Goal: Transaction & Acquisition: Purchase product/service

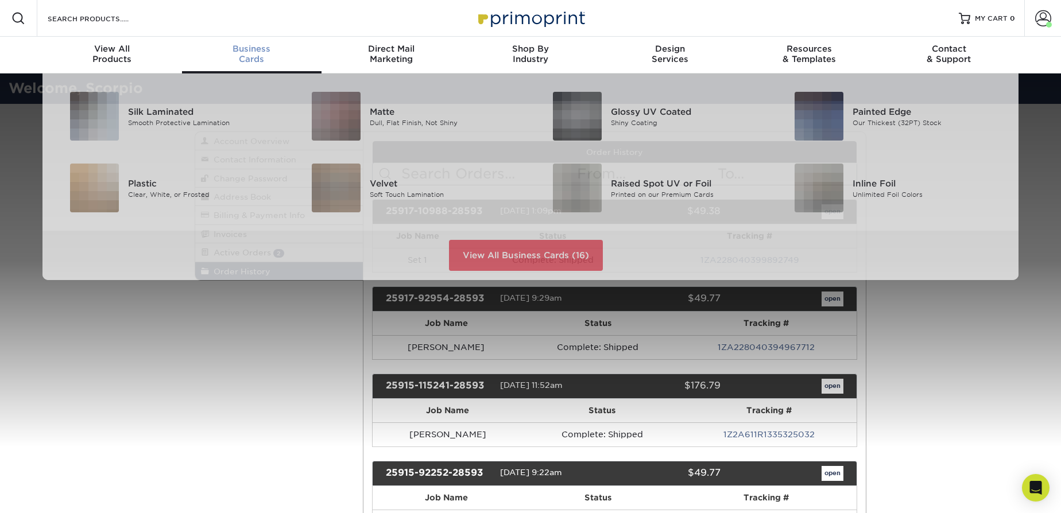
click at [239, 60] on div "Business Cards" at bounding box center [252, 54] width 140 height 21
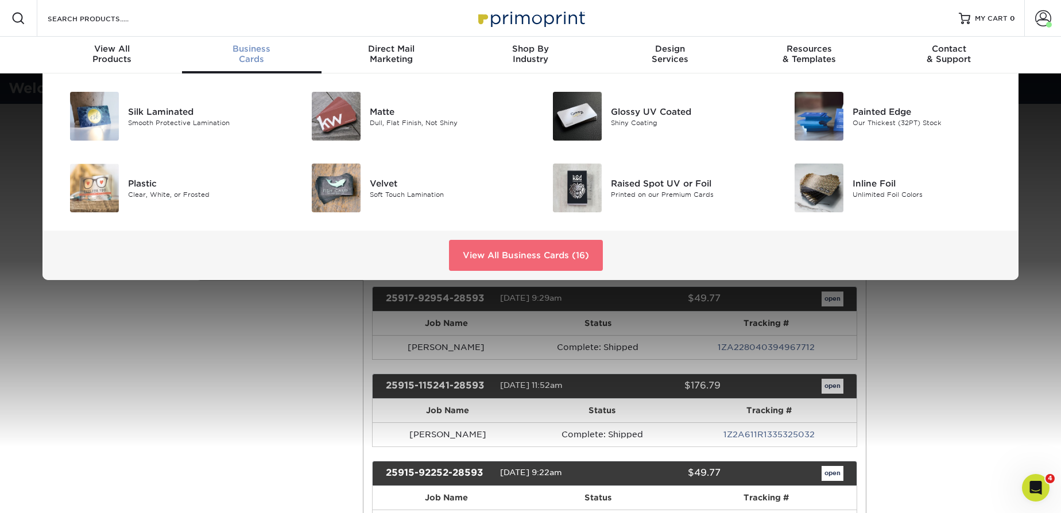
click at [511, 264] on link "View All Business Cards (16)" at bounding box center [526, 255] width 154 height 31
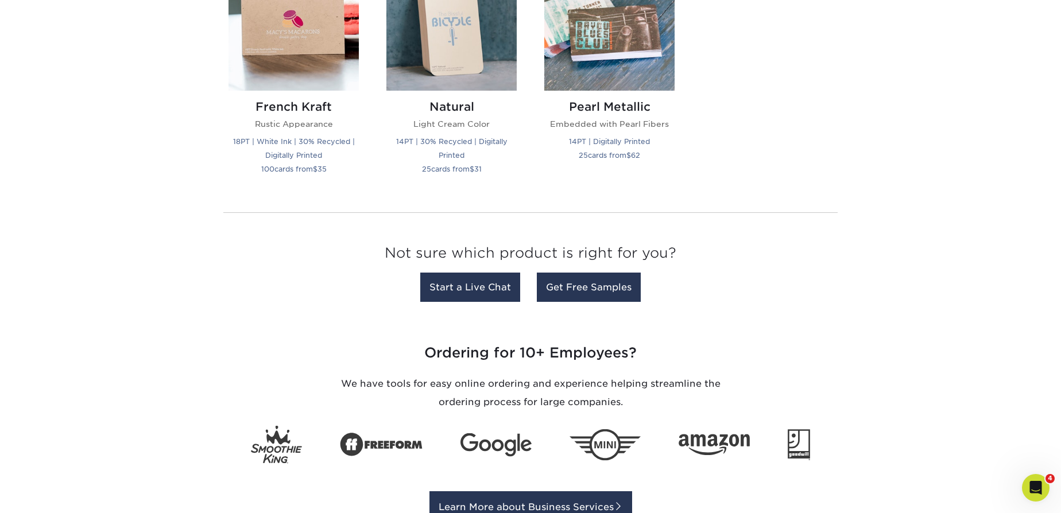
scroll to position [1200, 0]
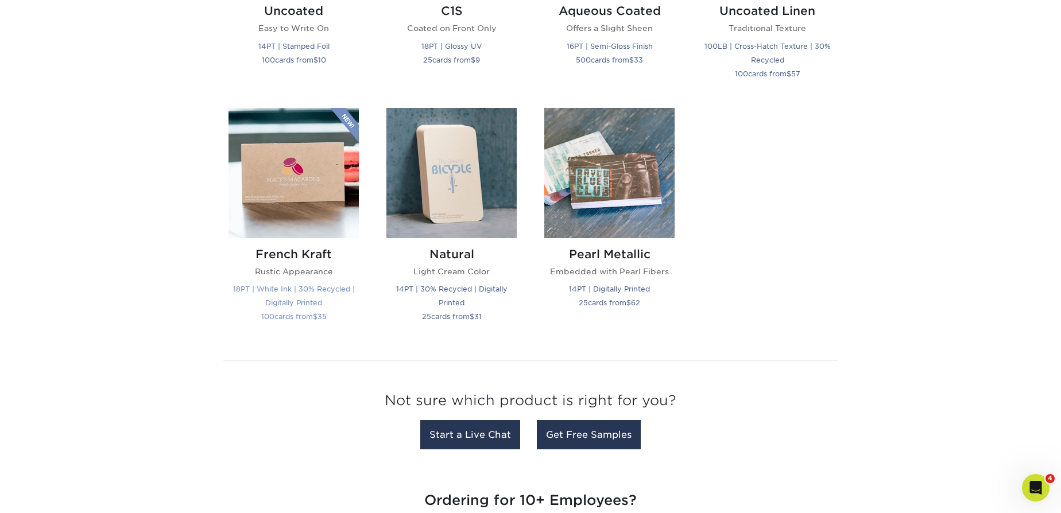
click at [350, 165] on img at bounding box center [293, 173] width 130 height 130
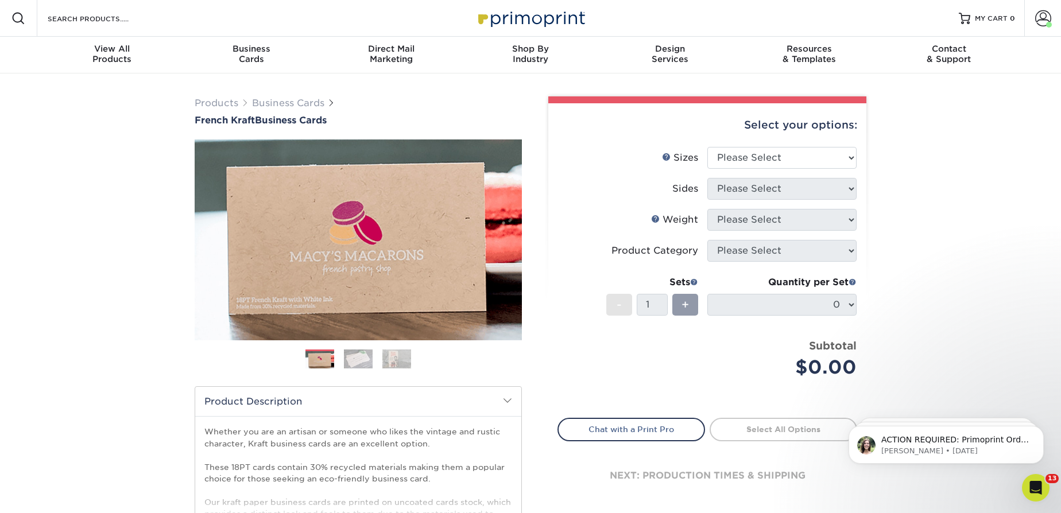
click at [763, 131] on div "Select your options:" at bounding box center [707, 125] width 300 height 44
click at [760, 153] on select "Please Select 1.5" x 3.5" - Mini 1.75" x 3.5" - Mini 2" x 2" - Square 2" x 3" -…" at bounding box center [781, 158] width 149 height 22
select select "2.00x3.50"
click at [707, 147] on select "Please Select 1.5" x 3.5" - Mini 1.75" x 3.5" - Mini 2" x 2" - Square 2" x 3" -…" at bounding box center [781, 158] width 149 height 22
click at [791, 184] on select "Please Select Print Both Sides Print Both Sides - White Mask Back Only Print Bo…" at bounding box center [781, 189] width 149 height 22
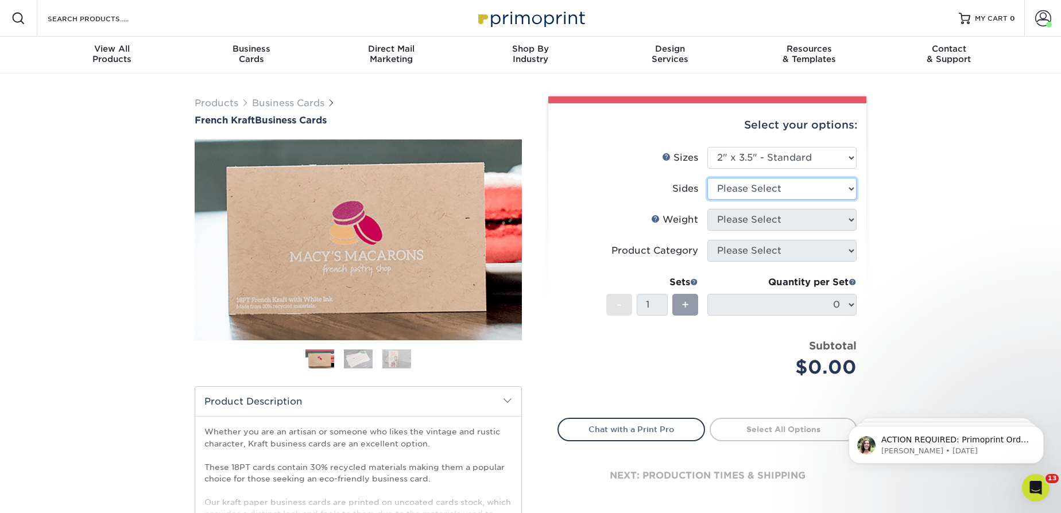
select select "13abbda7-1d64-4f25-8bb2-c179b224825d"
click at [707, 178] on select "Please Select Print Both Sides Print Both Sides - White Mask Back Only Print Bo…" at bounding box center [781, 189] width 149 height 22
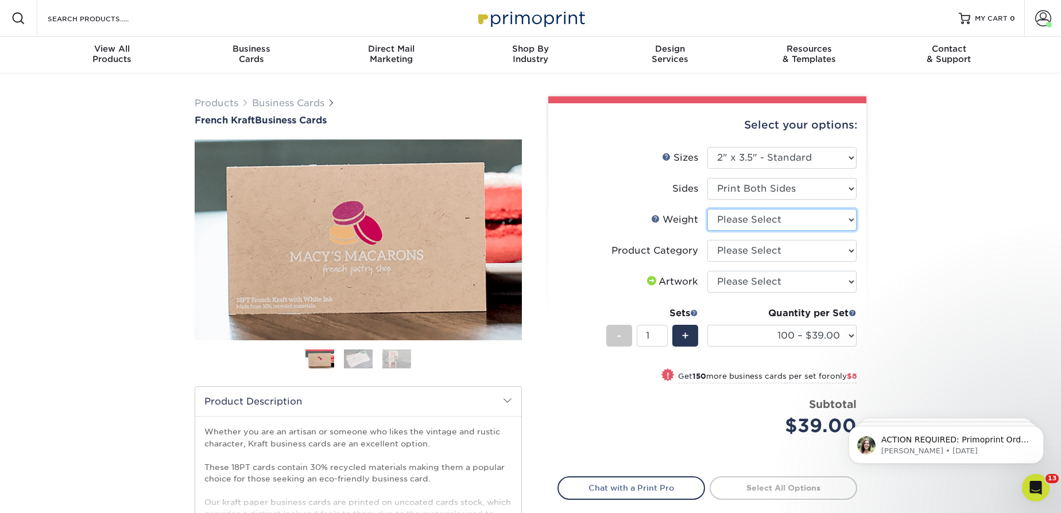
click at [800, 222] on select "Please Select 18PTUCKRAFT" at bounding box center [781, 220] width 149 height 22
select select "18PTUCKRAFT"
click at [707, 209] on select "Please Select 18PTUCKRAFT" at bounding box center [781, 220] width 149 height 22
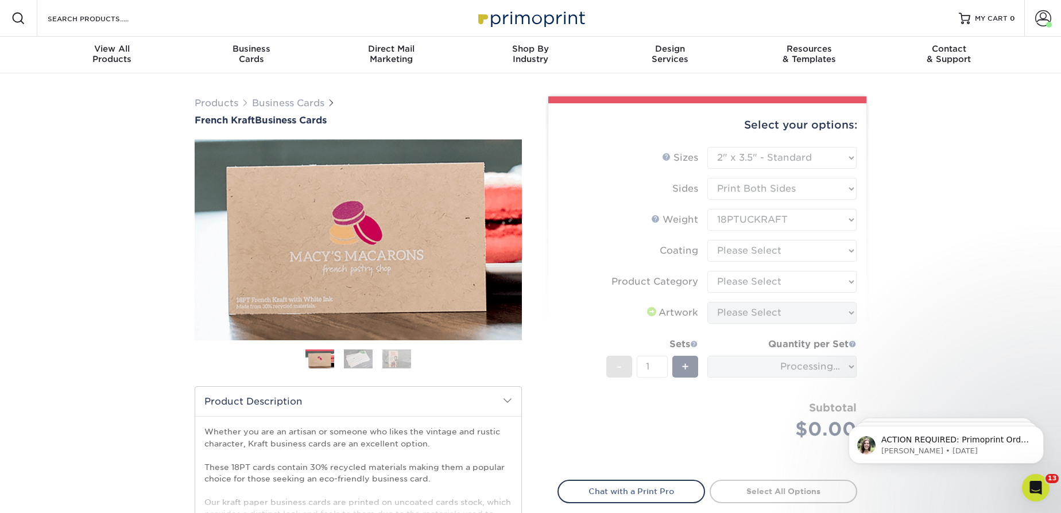
click at [800, 243] on form "Sizes Help Sizes Please Select 1.5" x 3.5" - Mini 1.75" x 3.5" - Mini 2" x 2" -…" at bounding box center [707, 307] width 300 height 320
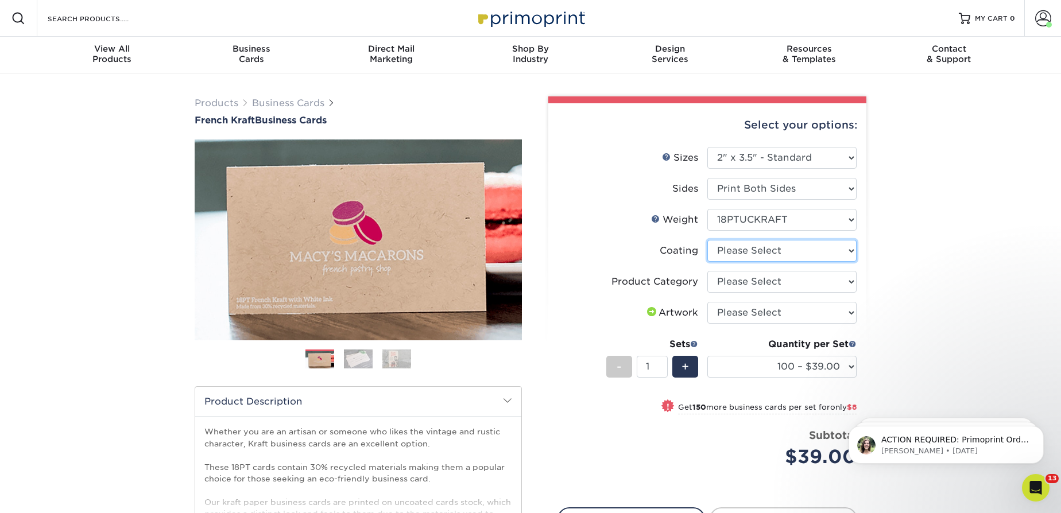
click at [790, 251] on select at bounding box center [781, 251] width 149 height 22
select select "3e7618de-abca-4bda-9f97-8b9129e913d8"
click at [707, 240] on select at bounding box center [781, 251] width 149 height 22
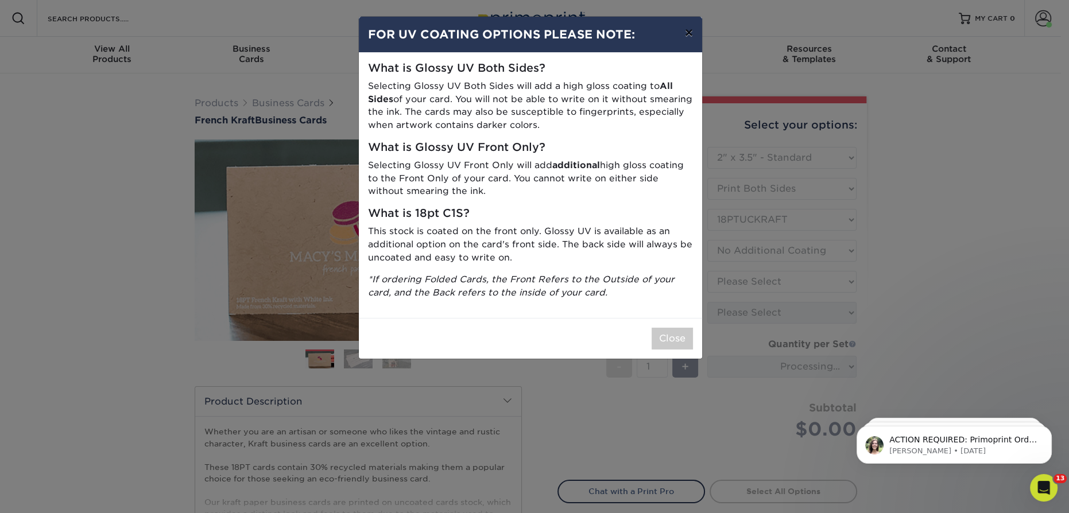
click at [684, 29] on button "×" at bounding box center [689, 33] width 26 height 32
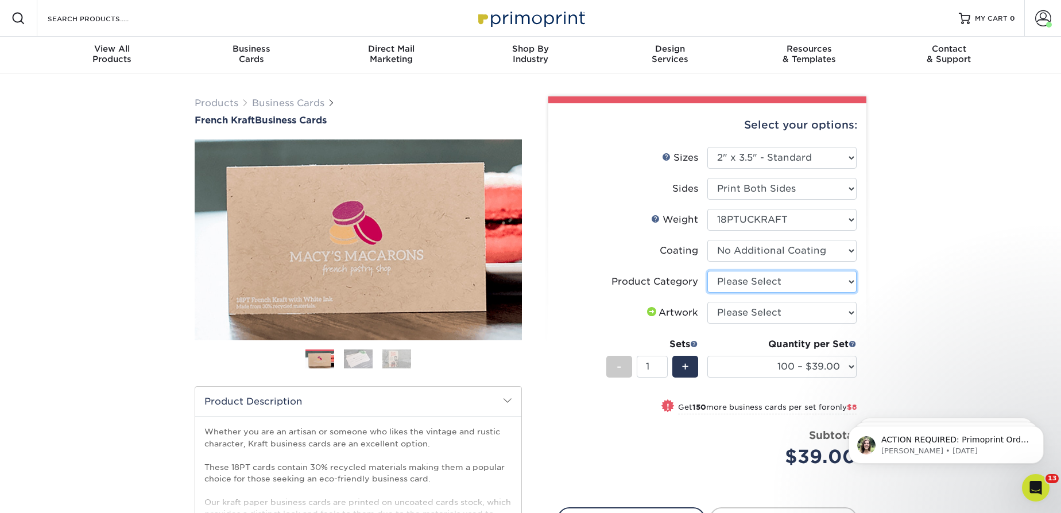
click at [816, 286] on select "Please Select Business Cards" at bounding box center [781, 282] width 149 height 22
select select "3b5148f1-0588-4f88-a218-97bcfdce65c1"
click at [707, 271] on select "Please Select Business Cards" at bounding box center [781, 282] width 149 height 22
click at [774, 315] on select "Please Select I will upload files I need a design - $100" at bounding box center [781, 313] width 149 height 22
select select "upload"
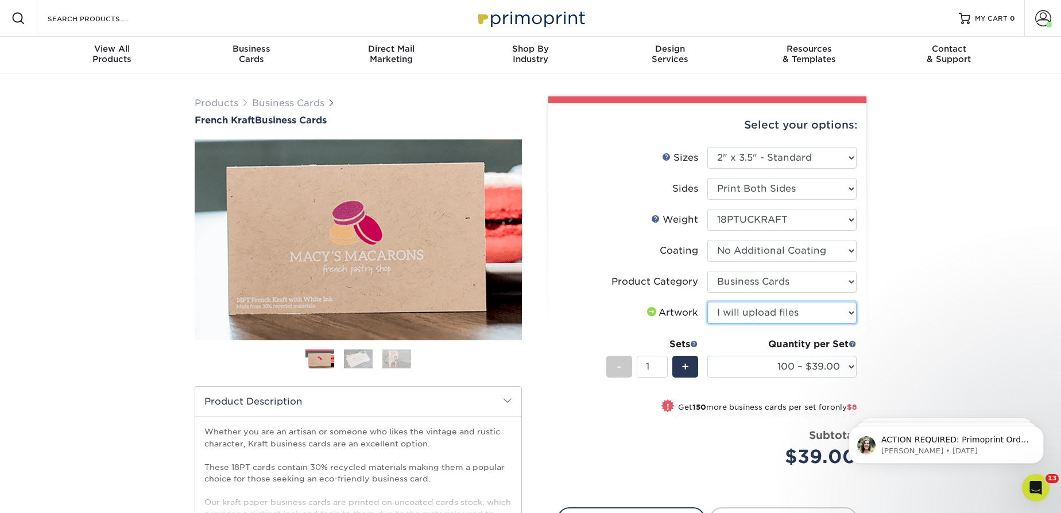
click at [707, 302] on select "Please Select I will upload files I need a design - $100" at bounding box center [781, 313] width 149 height 22
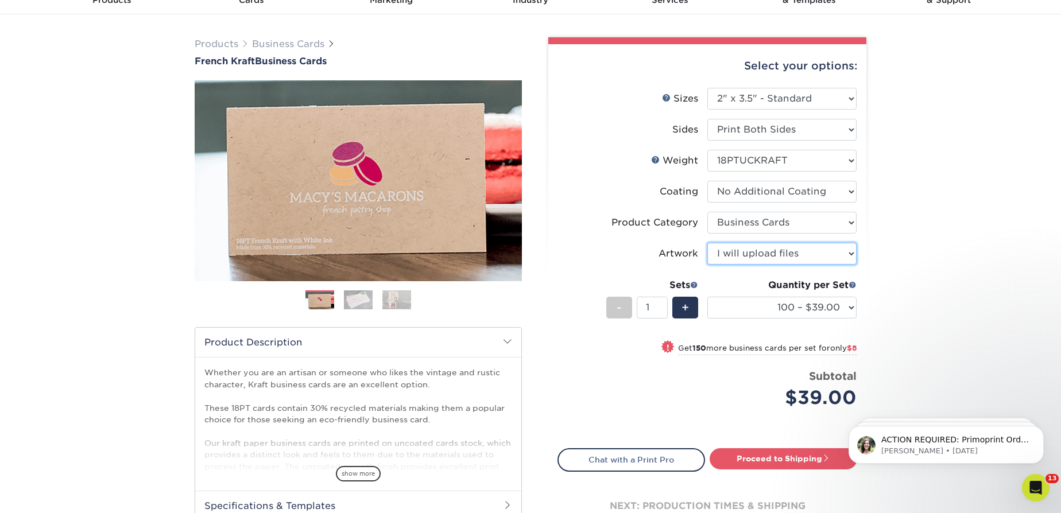
scroll to position [104, 0]
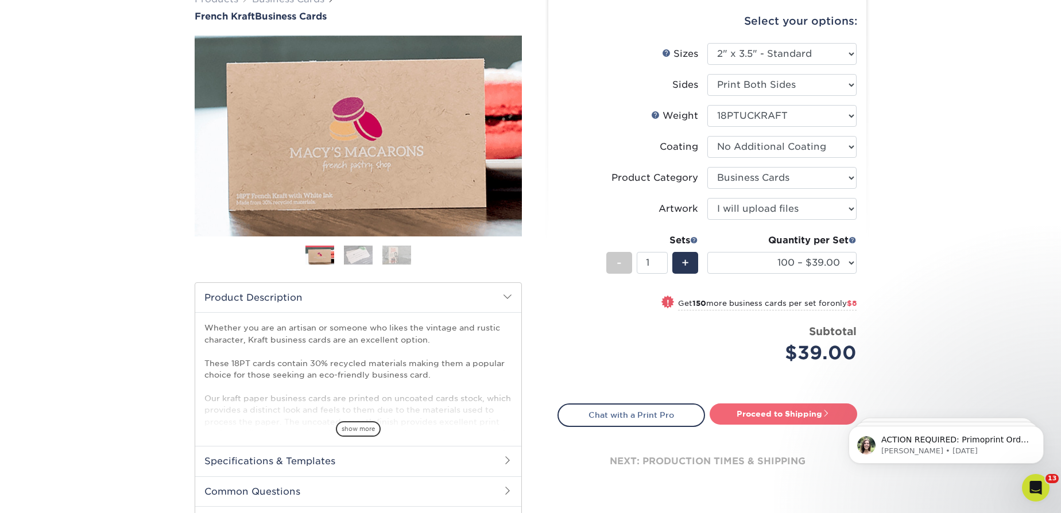
click at [776, 416] on link "Proceed to Shipping" at bounding box center [784, 414] width 148 height 21
type input "Set 1"
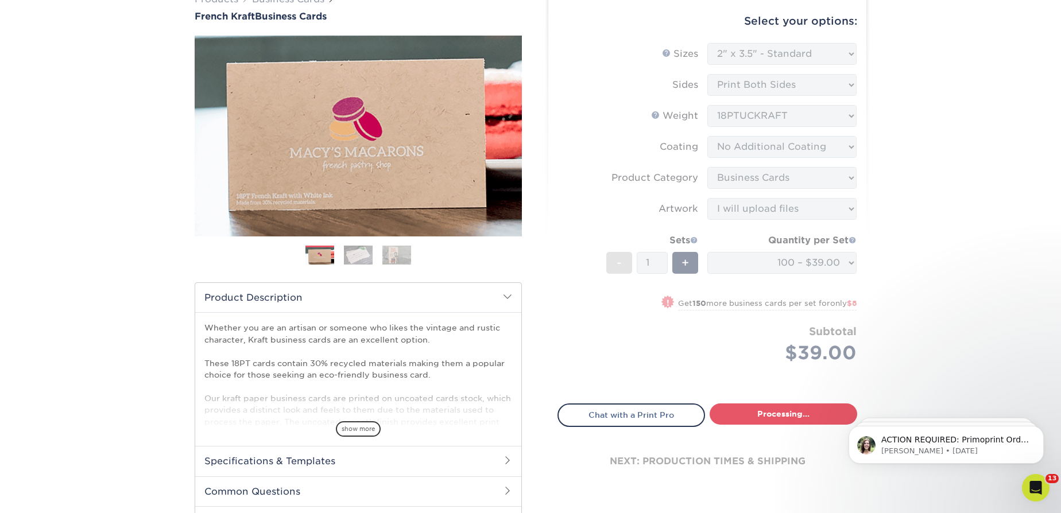
select select "ab7cdb96-f649-47a4-825f-c4b0024e9de3"
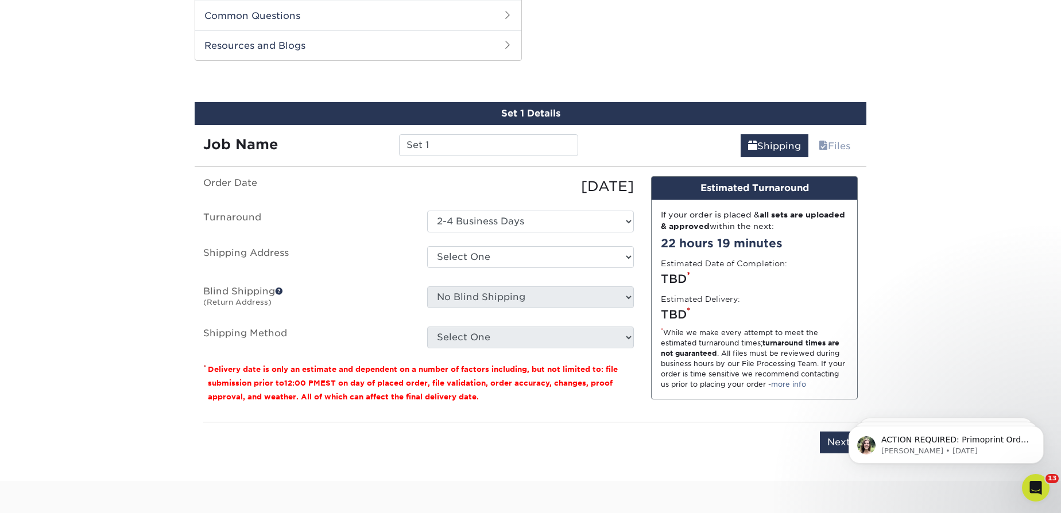
scroll to position [583, 0]
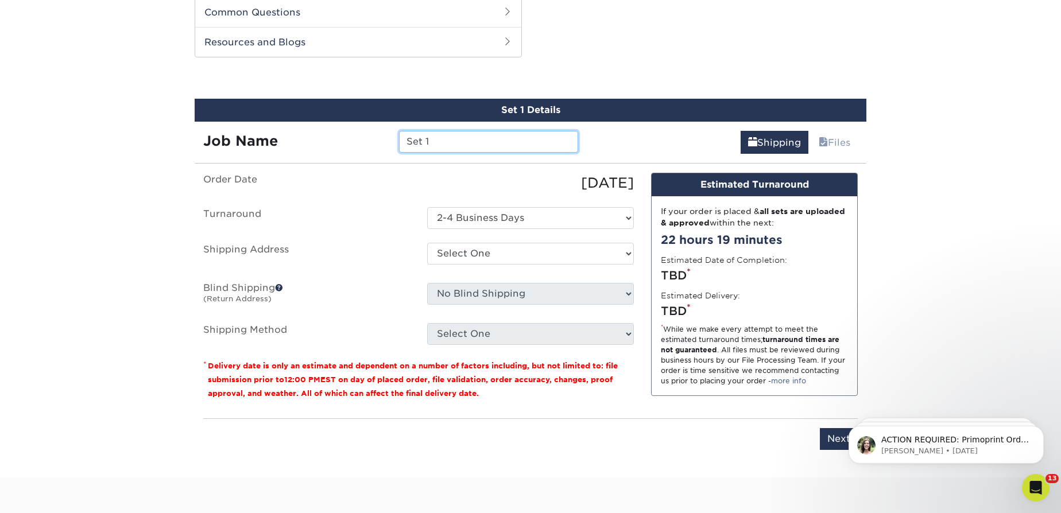
click at [424, 147] on input "Set 1" at bounding box center [488, 142] width 179 height 22
click at [424, 146] on input "Set 1" at bounding box center [488, 142] width 179 height 22
type input "[PERSON_NAME]"
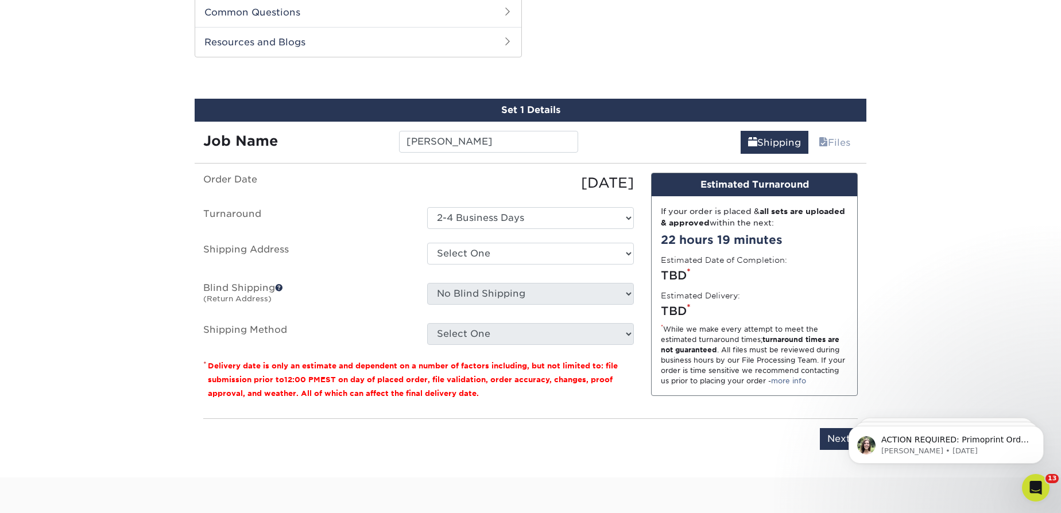
click at [543, 271] on ul "Order Date 09/26/2025 Turnaround Select One 2-4 Business Days Shipping Address …" at bounding box center [418, 259] width 431 height 172
click at [539, 261] on select "Select One Gainesville Office Hunter Folsom Jacksonville Office Nick Panzica Ho…" at bounding box center [530, 254] width 207 height 22
select select "112522"
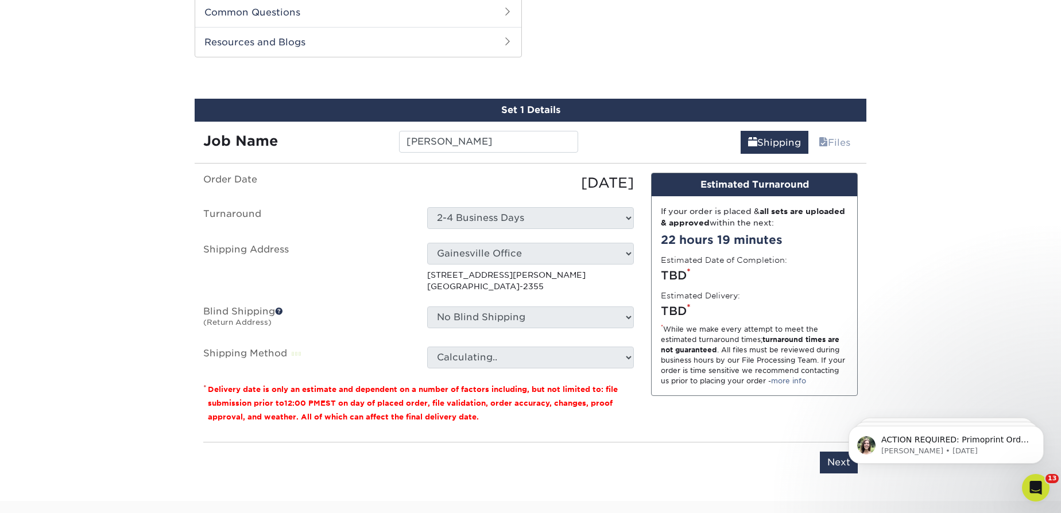
click at [482, 333] on ul "Order Date 09/26/2025 Turnaround Select One 2-4 Business Days Shipping Address …" at bounding box center [418, 271] width 431 height 196
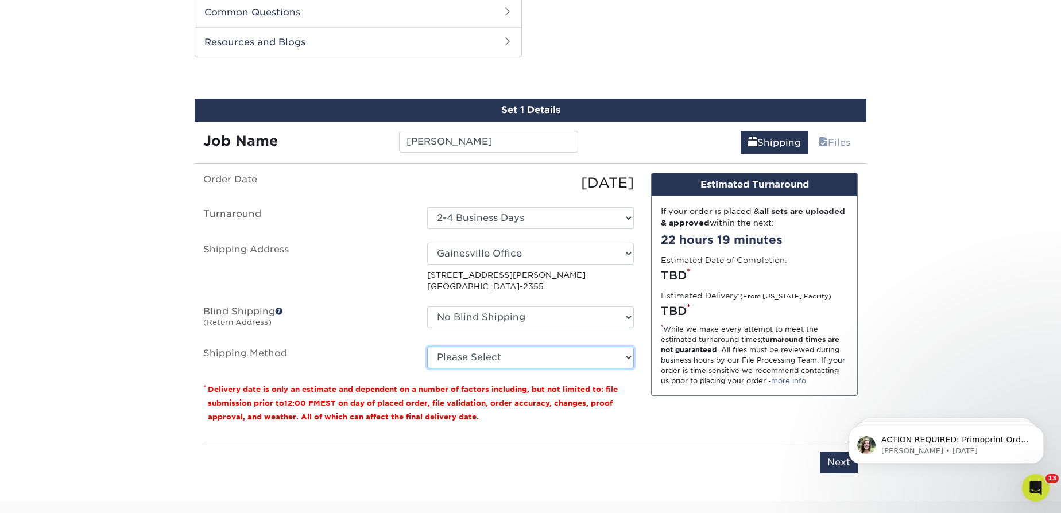
click at [474, 358] on select "Please Select Ground Shipping (+$7.84) 2 Day Air Shipping (+$16.16) 3 Day Shipp…" at bounding box center [530, 358] width 207 height 22
select select "03"
click at [427, 347] on select "Please Select Ground Shipping (+$7.84) 2 Day Air Shipping (+$16.16) 3 Day Shipp…" at bounding box center [530, 358] width 207 height 22
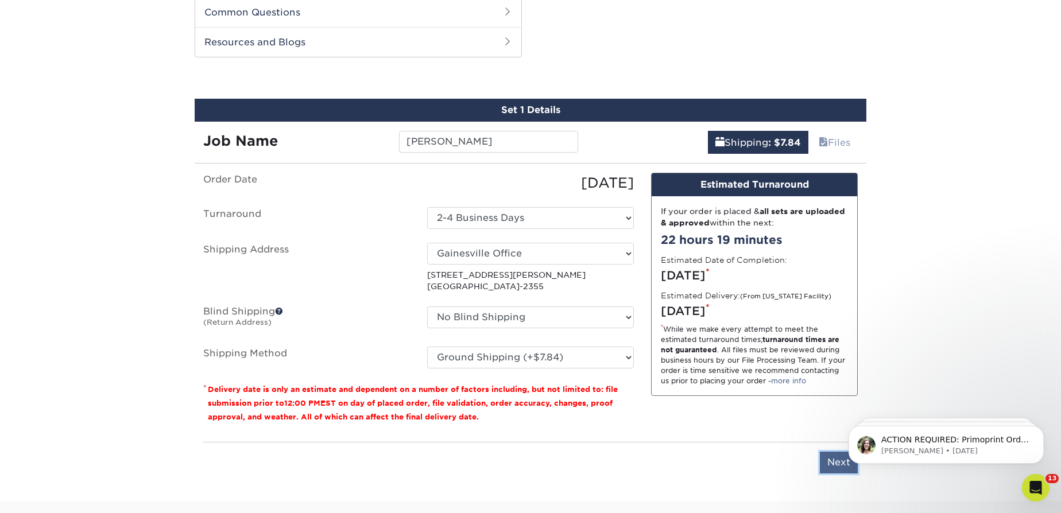
click at [834, 454] on input "Next" at bounding box center [839, 463] width 38 height 22
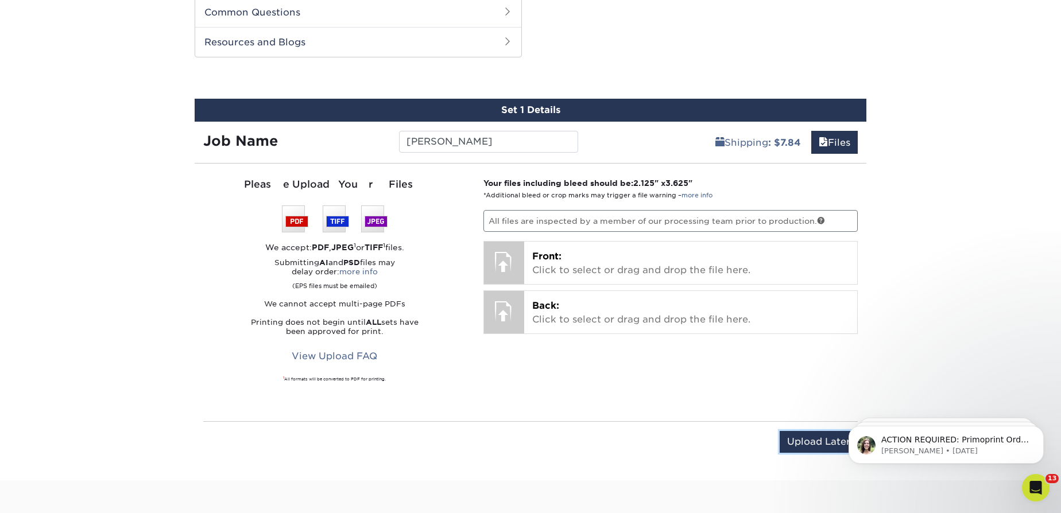
click at [808, 444] on input "Upload Later" at bounding box center [819, 442] width 78 height 22
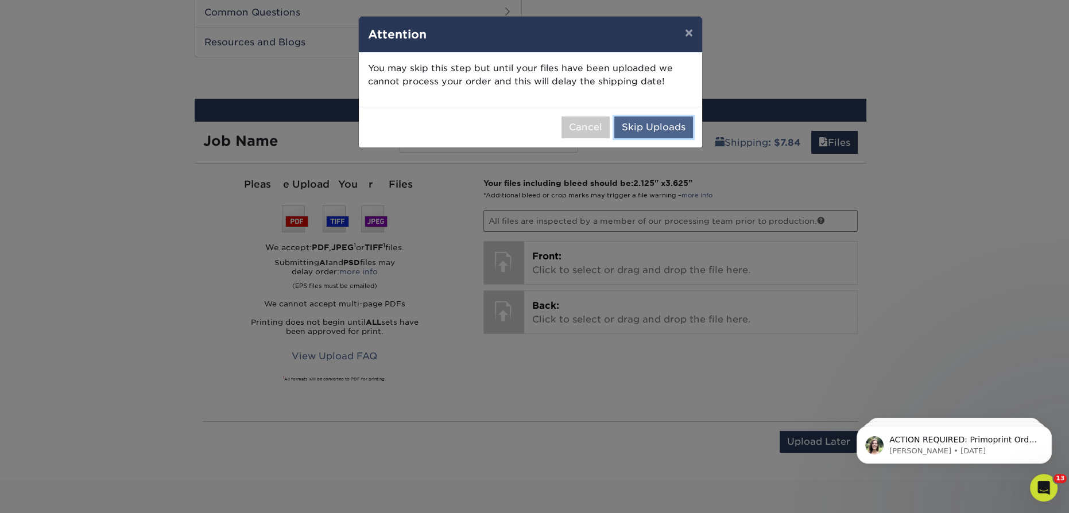
click at [652, 126] on button "Skip Uploads" at bounding box center [653, 128] width 79 height 22
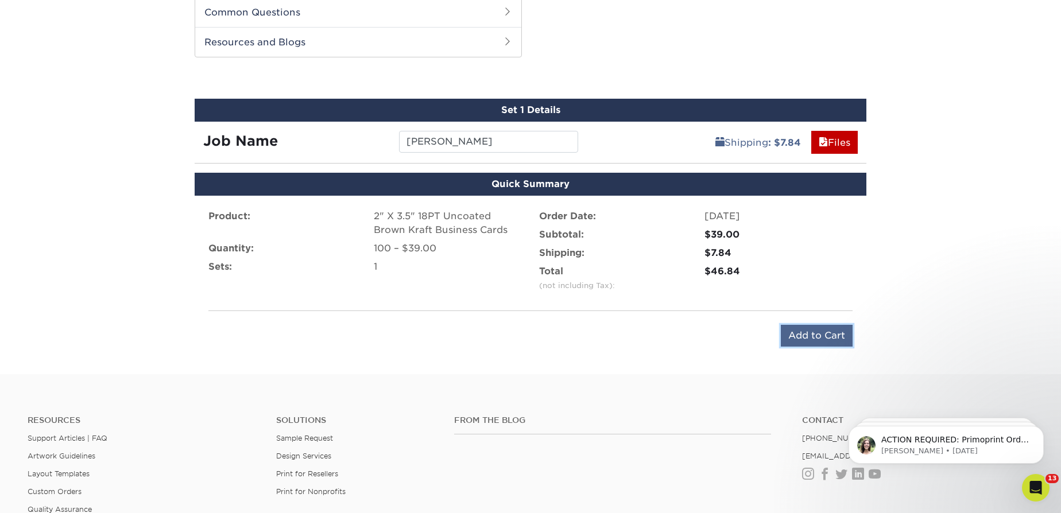
click at [808, 331] on input "Add to Cart" at bounding box center [817, 336] width 72 height 22
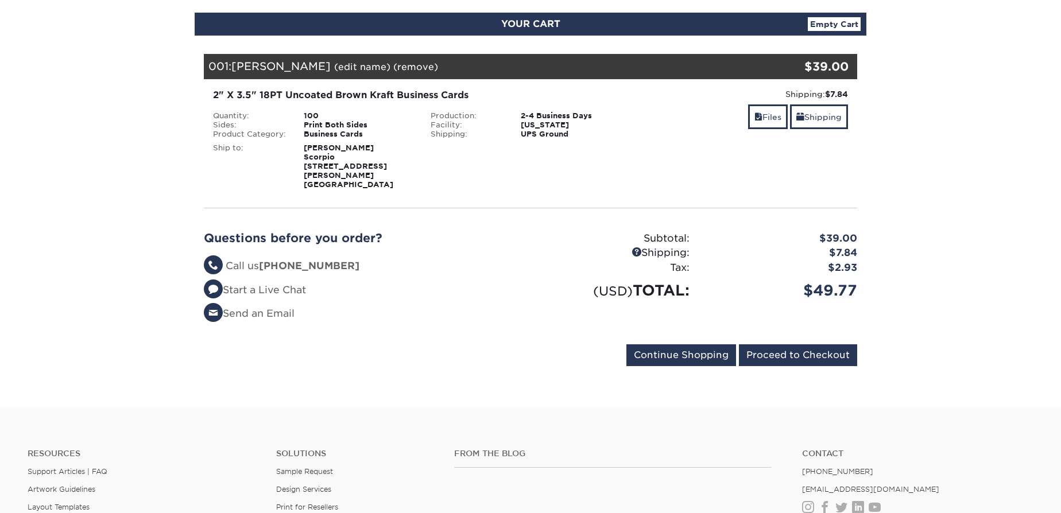
scroll to position [208, 0]
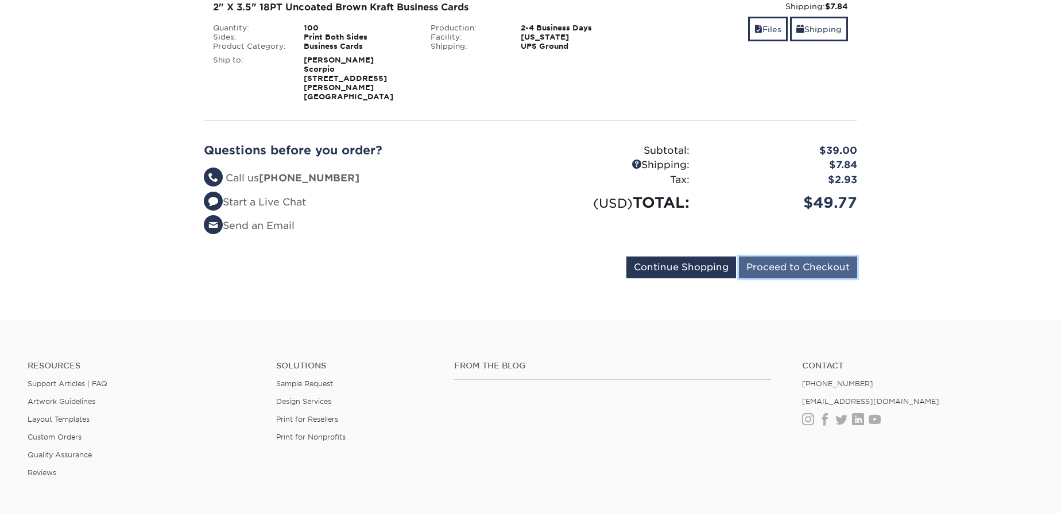
click at [797, 258] on input "Proceed to Checkout" at bounding box center [798, 268] width 118 height 22
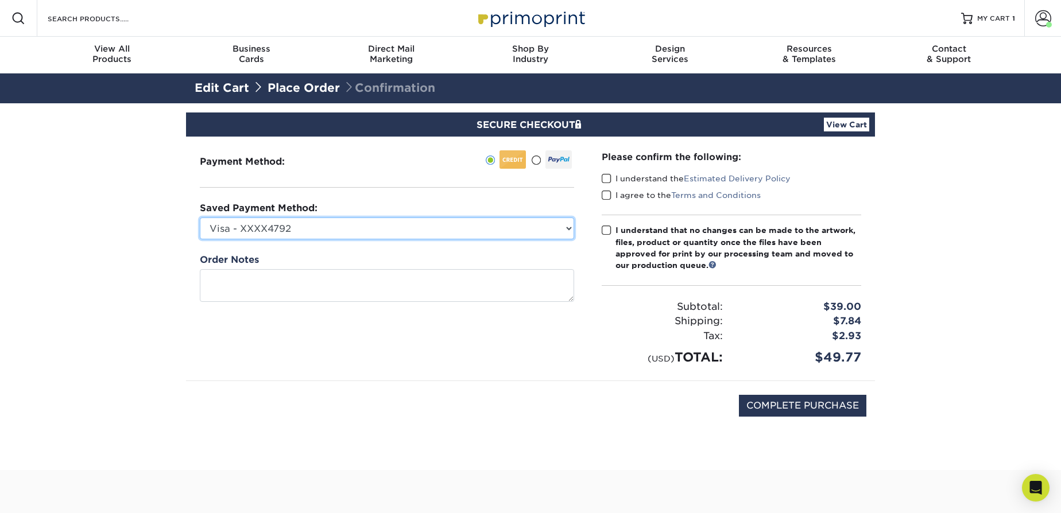
drag, startPoint x: 526, startPoint y: 226, endPoint x: 517, endPoint y: 235, distance: 13.0
click at [526, 226] on select "Visa - XXXX4792 Visa - XXXX5126 Visa - XXXX6562 Visa - XXXX8990 Visa - XXXX7950…" at bounding box center [387, 229] width 374 height 22
select select "74114"
click at [200, 218] on select "Visa - XXXX4792 Visa - XXXX5126 Visa - XXXX6562 Visa - XXXX8990 Visa - XXXX7950…" at bounding box center [387, 229] width 374 height 22
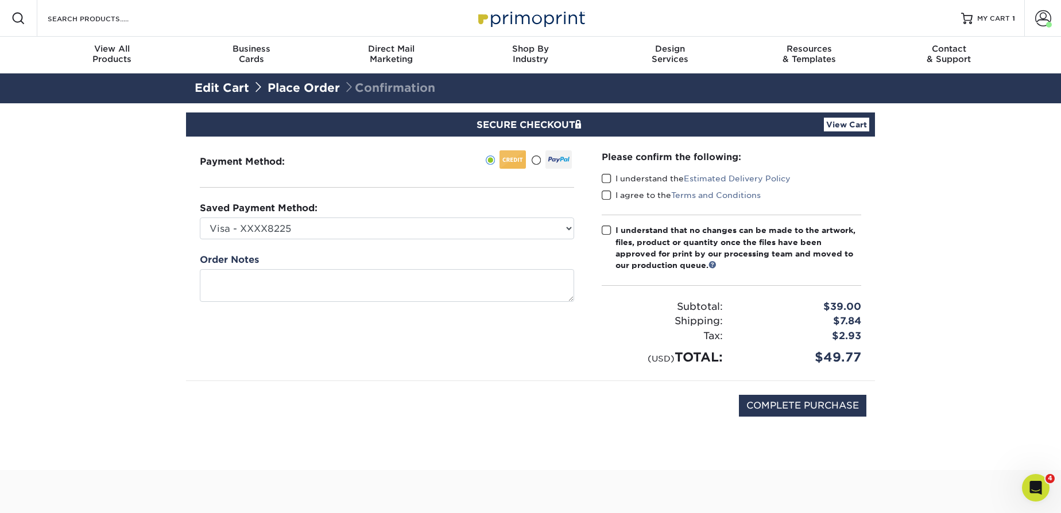
click at [609, 180] on span at bounding box center [607, 178] width 10 height 11
click at [0, 0] on input "I understand the Estimated Delivery Policy" at bounding box center [0, 0] width 0 height 0
click at [608, 193] on span at bounding box center [607, 195] width 10 height 11
click at [0, 0] on input "I agree to the Terms and Conditions" at bounding box center [0, 0] width 0 height 0
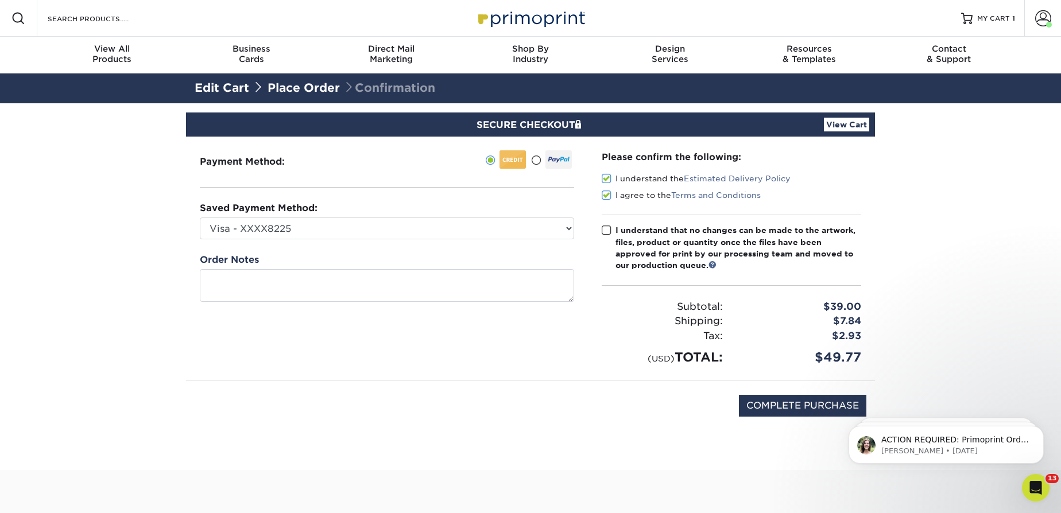
click at [607, 229] on span at bounding box center [607, 230] width 10 height 11
click at [0, 0] on input "I understand that no changes can be made to the artwork, files, product or quan…" at bounding box center [0, 0] width 0 height 0
click at [784, 408] on input "COMPLETE PURCHASE" at bounding box center [802, 406] width 127 height 22
type input "PROCESSING, PLEASE WAIT..."
